Goal: Task Accomplishment & Management: Complete application form

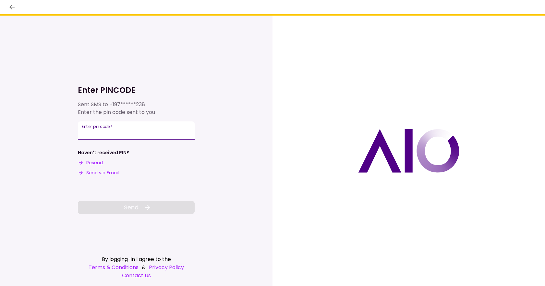
click at [103, 133] on input "Enter pin code   *" at bounding box center [136, 130] width 117 height 18
click at [94, 164] on button "Resend" at bounding box center [90, 162] width 25 height 7
click at [98, 133] on input "Enter pin code   *" at bounding box center [136, 129] width 117 height 18
click at [93, 135] on input "Enter pin code   *" at bounding box center [136, 129] width 117 height 18
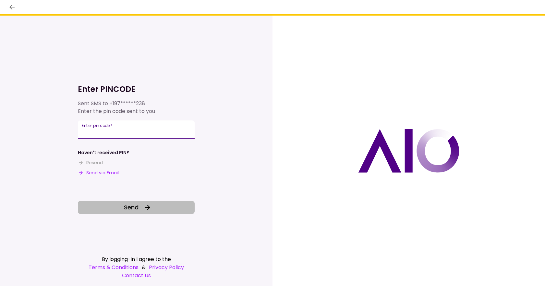
type input "******"
click at [133, 208] on span "Send" at bounding box center [131, 207] width 15 height 9
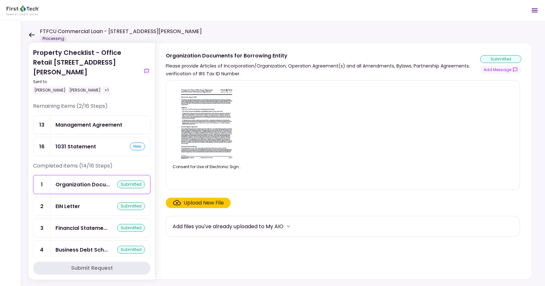
click at [77, 142] on div "1031 Statement" at bounding box center [75, 146] width 41 height 8
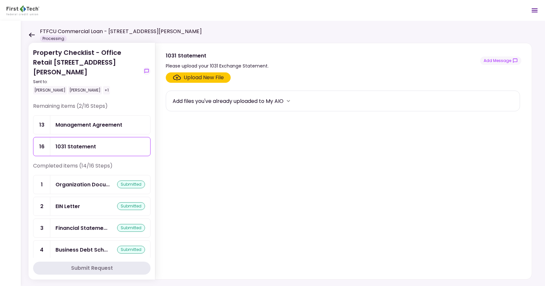
click at [187, 78] on div "Upload New File" at bounding box center [204, 78] width 40 height 8
click at [0, 0] on input "Upload New File" at bounding box center [0, 0] width 0 height 0
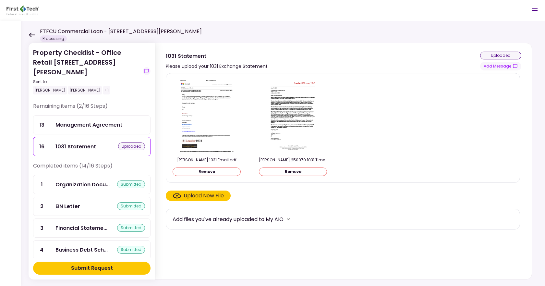
click at [94, 268] on div "Submit Request" at bounding box center [92, 268] width 42 height 8
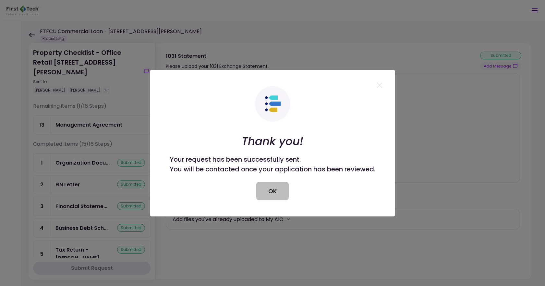
click at [272, 190] on button "OK" at bounding box center [272, 191] width 32 height 18
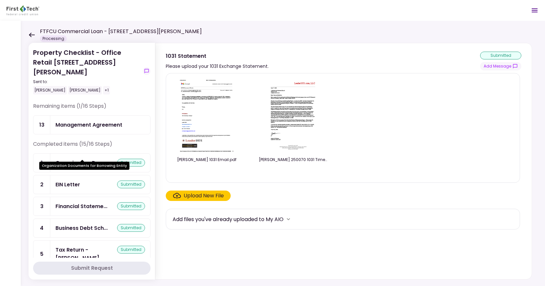
click at [77, 159] on div "Organization Docu..." at bounding box center [82, 163] width 54 height 8
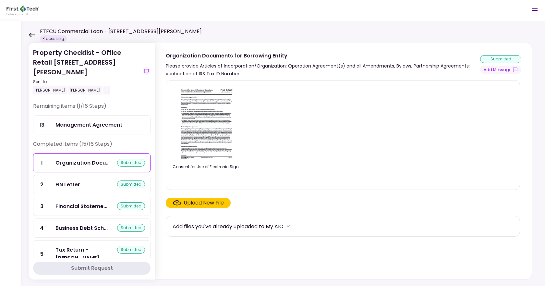
click at [88, 121] on div "Management Agreement" at bounding box center [88, 125] width 67 height 8
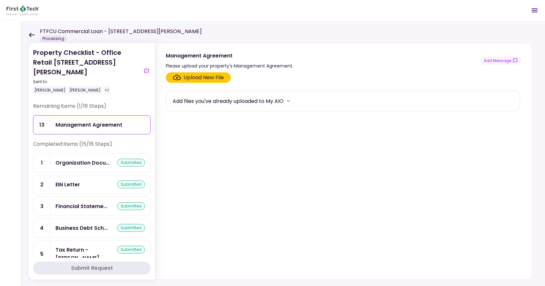
click at [192, 78] on div "Upload New File" at bounding box center [204, 78] width 40 height 8
click at [0, 0] on input "Upload New File" at bounding box center [0, 0] width 0 height 0
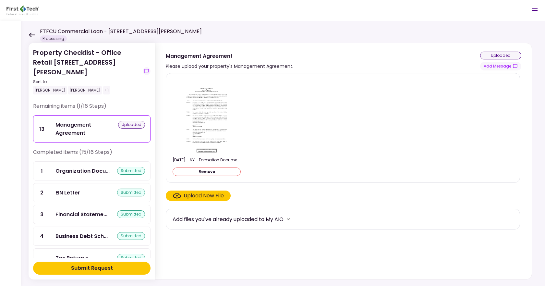
click at [89, 270] on div "Submit Request" at bounding box center [92, 268] width 42 height 8
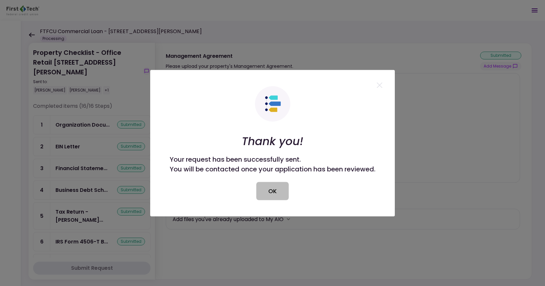
click at [274, 191] on button "OK" at bounding box center [272, 191] width 32 height 18
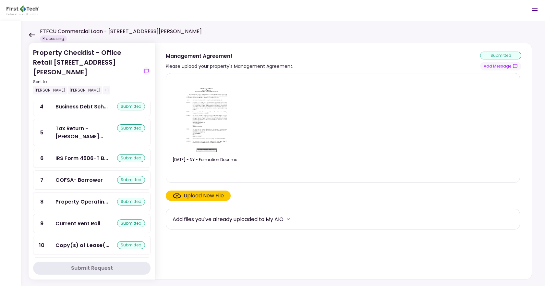
scroll to position [207, 0]
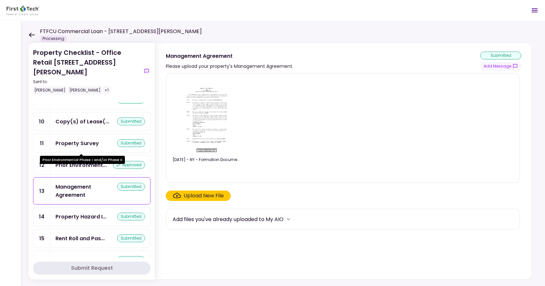
click at [91, 161] on div "Prior Environment..." at bounding box center [80, 165] width 51 height 8
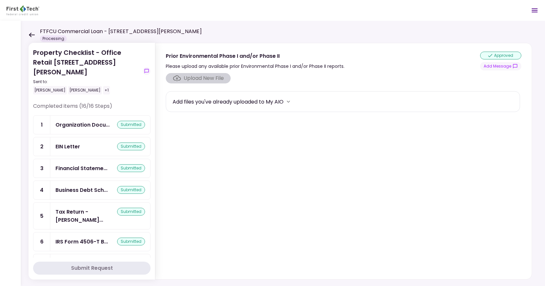
click at [30, 34] on icon at bounding box center [32, 34] width 6 height 5
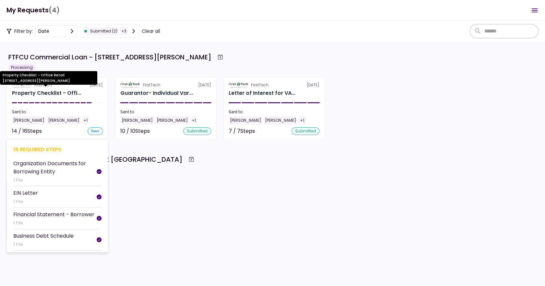
click at [47, 90] on div "Property Checklist - Offi..." at bounding box center [46, 93] width 69 height 8
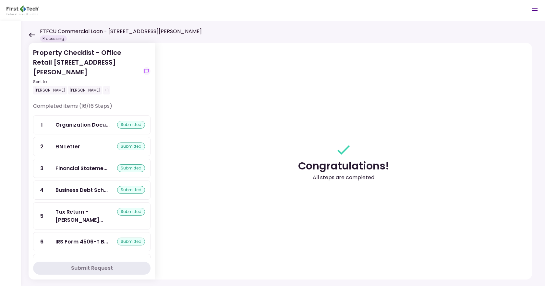
click at [31, 35] on icon at bounding box center [32, 34] width 6 height 5
